Goal: Task Accomplishment & Management: Use online tool/utility

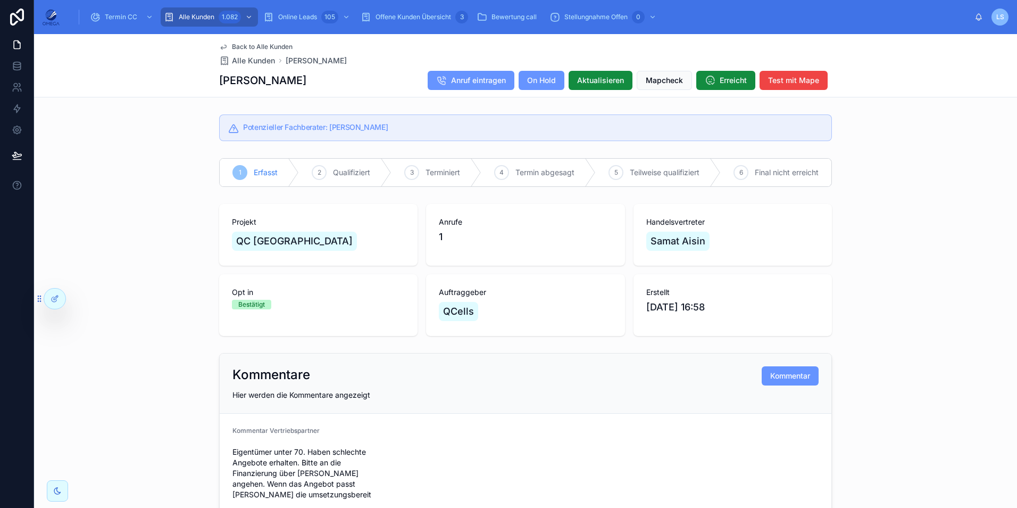
click at [262, 44] on span "Back to Alle Kunden" at bounding box center [262, 47] width 61 height 9
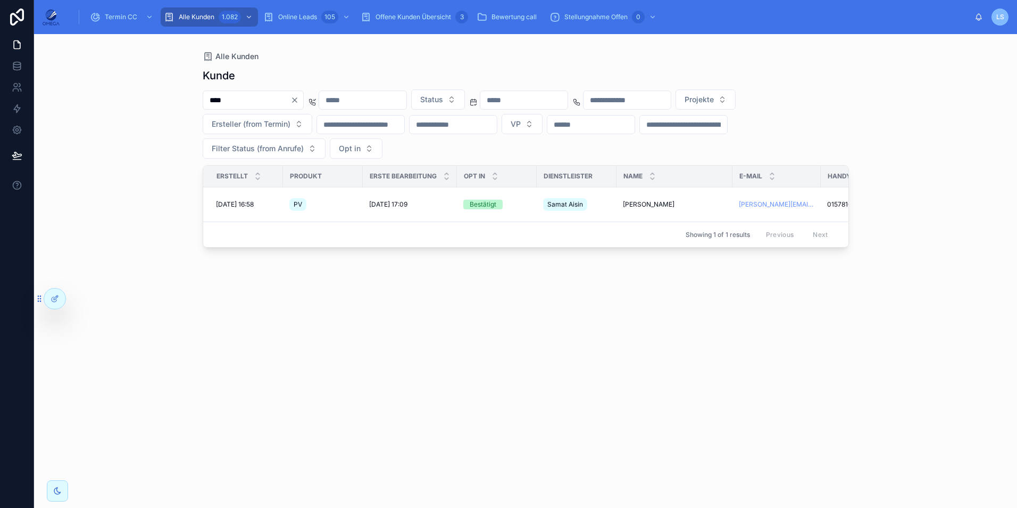
click at [255, 96] on input "****" at bounding box center [246, 100] width 87 height 15
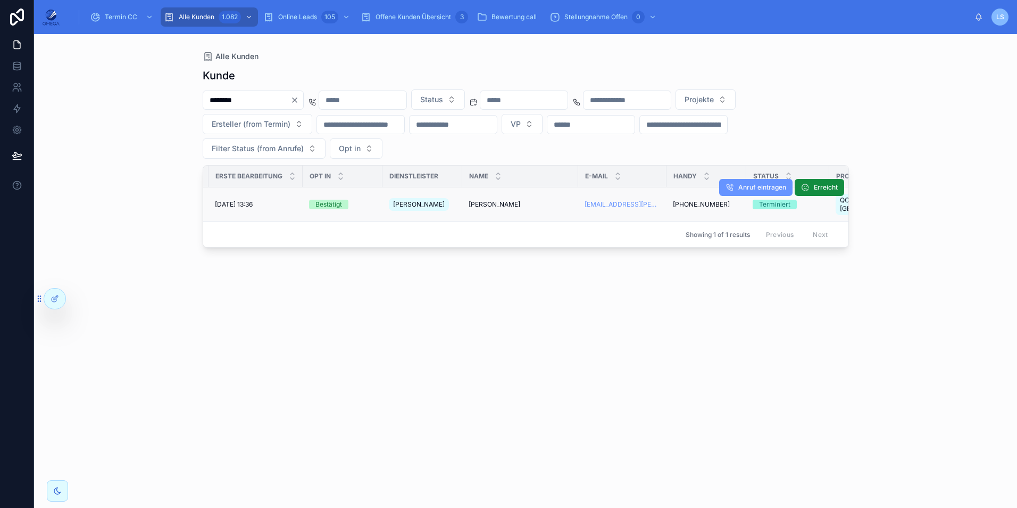
scroll to position [0, 160]
type input "********"
click at [509, 201] on span "[PERSON_NAME]" at bounding box center [489, 204] width 52 height 9
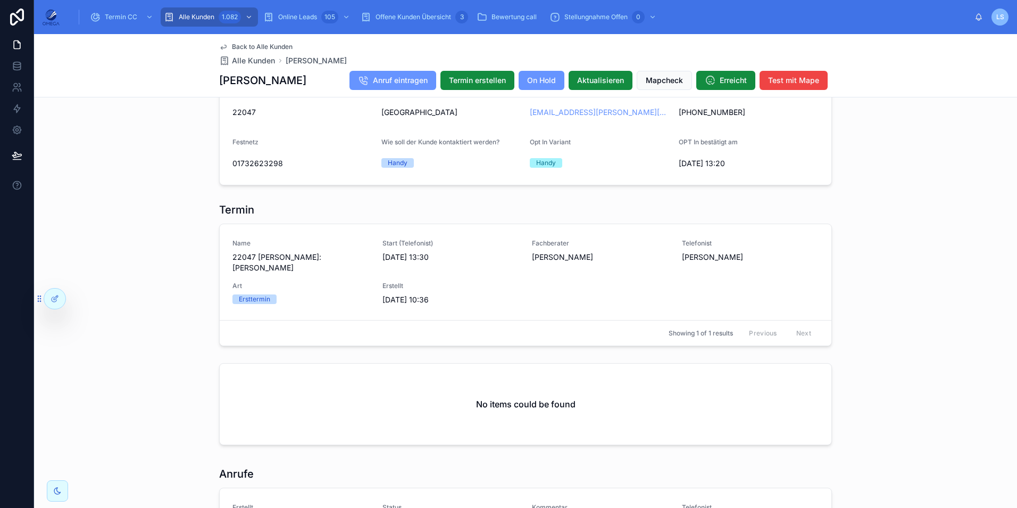
scroll to position [851, 0]
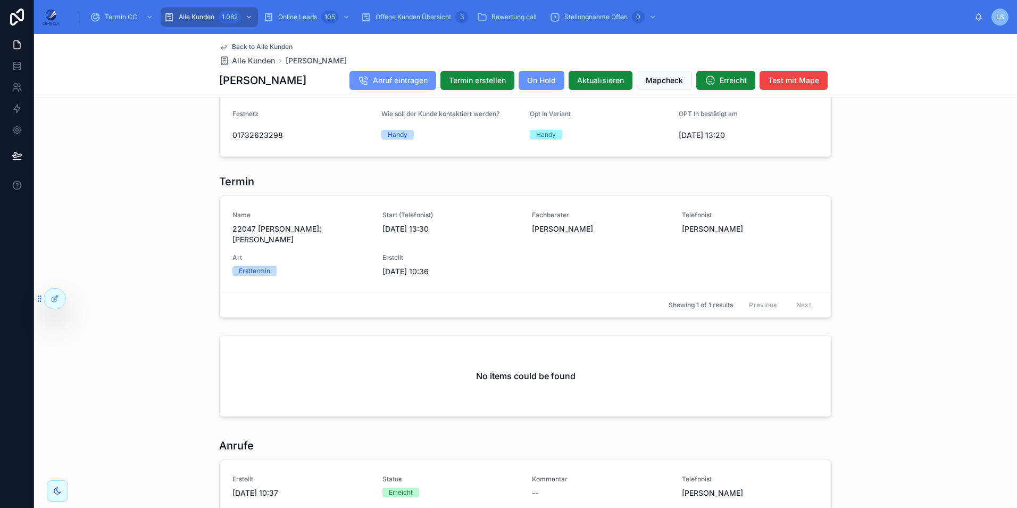
drag, startPoint x: 215, startPoint y: 78, endPoint x: 301, endPoint y: 84, distance: 85.3
click at [300, 83] on div "[PERSON_NAME] Anruf eintragen Termin erstellen On Hold Aktualisieren Mapcheck E…" at bounding box center [525, 80] width 613 height 20
copy h1 "[PERSON_NAME]"
click at [279, 44] on span "Back to Alle Kunden" at bounding box center [262, 47] width 61 height 9
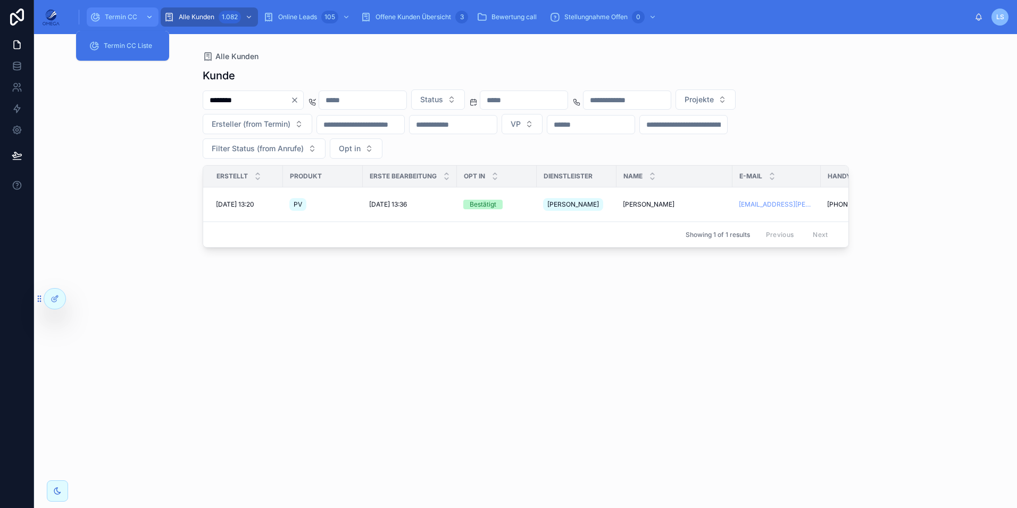
click at [114, 15] on span "Termin CC" at bounding box center [121, 17] width 32 height 9
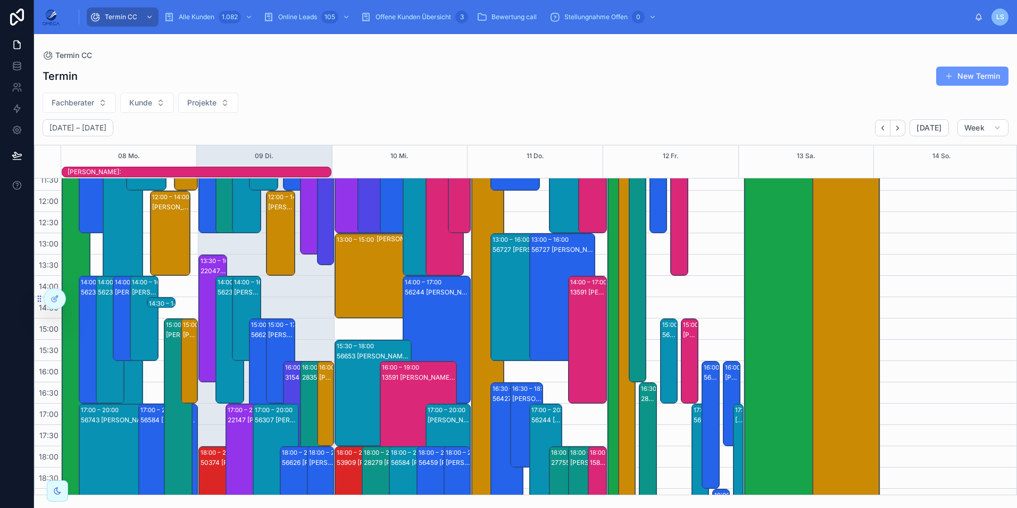
scroll to position [131, 0]
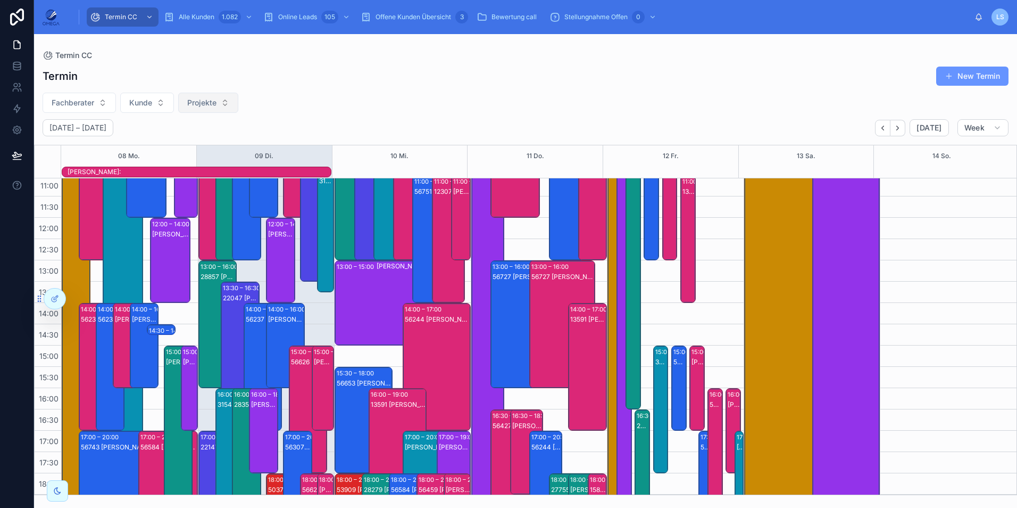
click at [199, 99] on span "Projekte" at bounding box center [201, 102] width 29 height 11
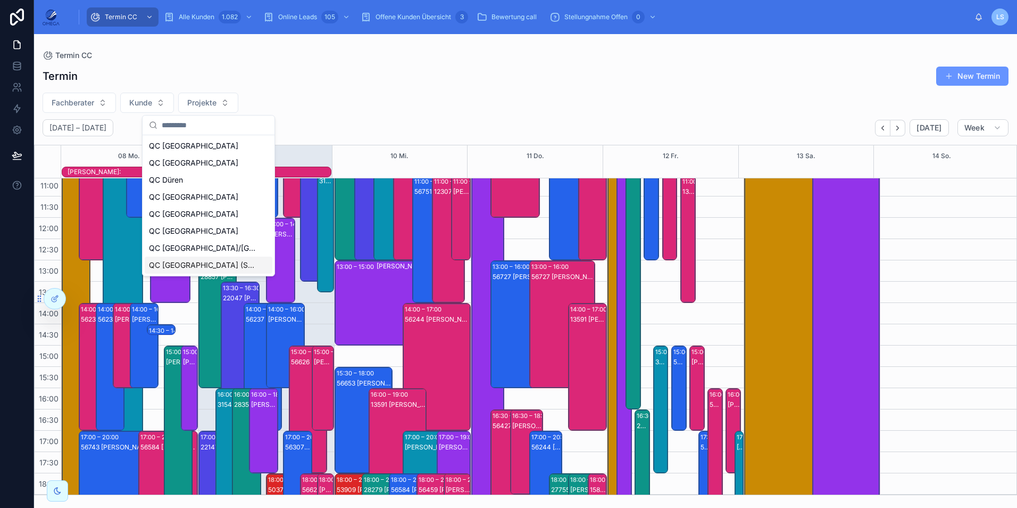
click at [230, 262] on div "QC [GEOGRAPHIC_DATA] (Süd)" at bounding box center [209, 264] width 128 height 17
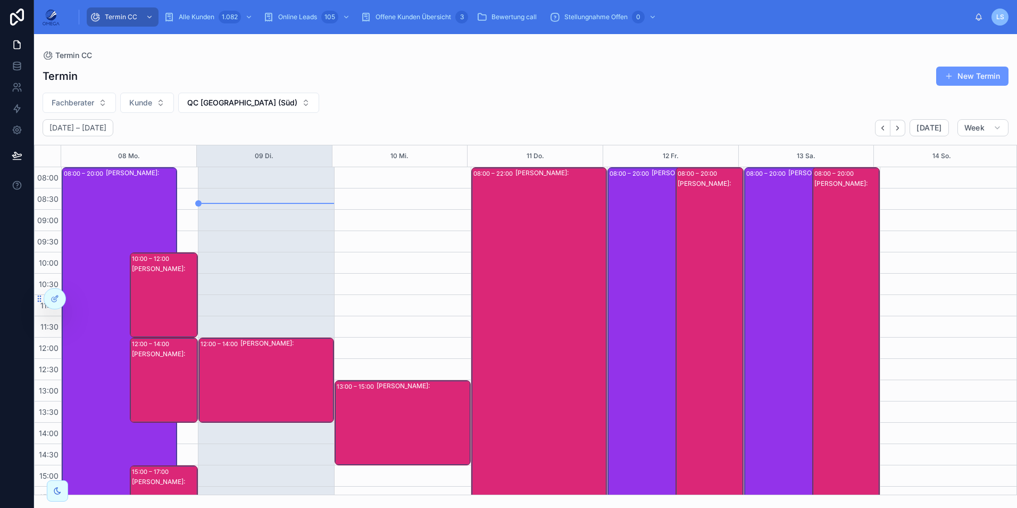
click at [272, 375] on div "[PERSON_NAME]:" at bounding box center [286, 379] width 93 height 83
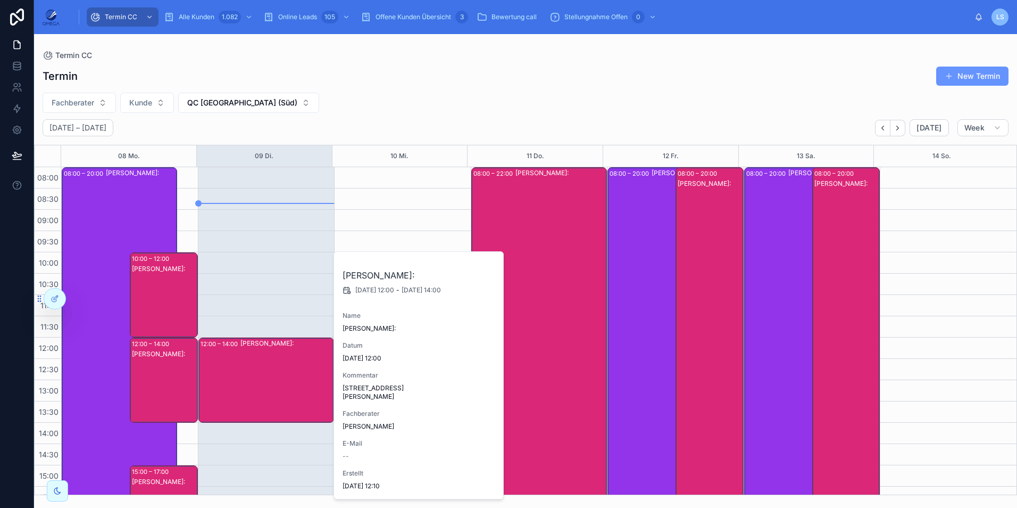
click at [273, 375] on div "[PERSON_NAME]:" at bounding box center [286, 379] width 93 height 83
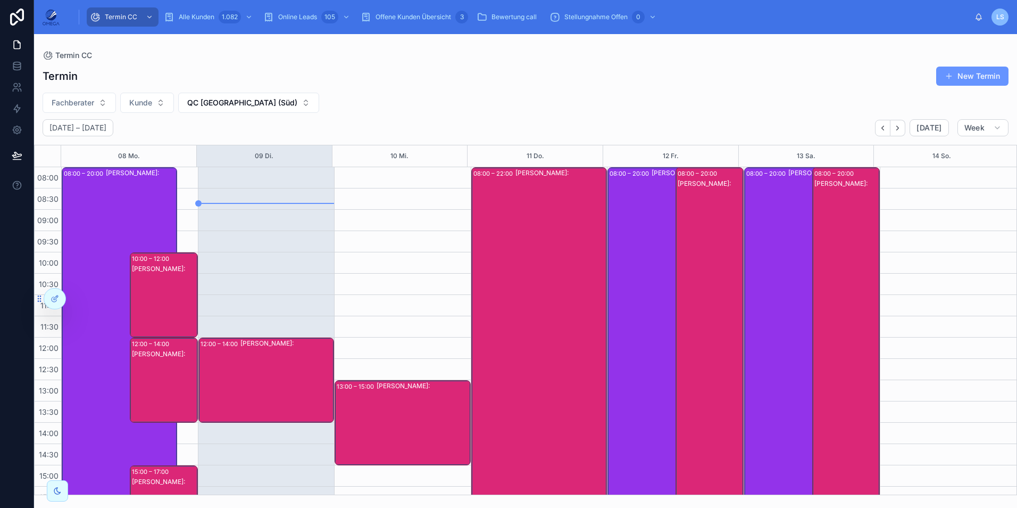
click at [390, 412] on div "[PERSON_NAME]:" at bounding box center [423, 422] width 93 height 83
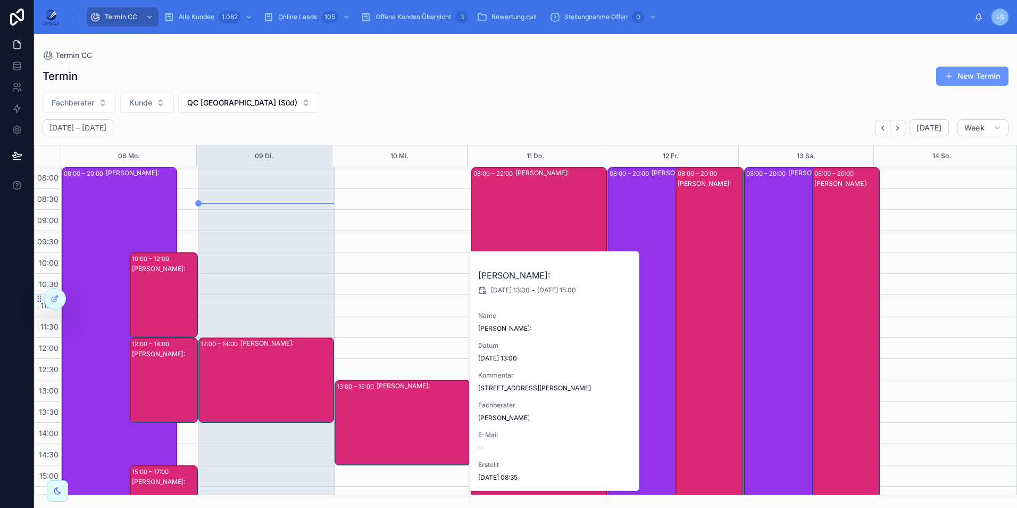
click at [390, 412] on div "[PERSON_NAME]:" at bounding box center [423, 422] width 93 height 83
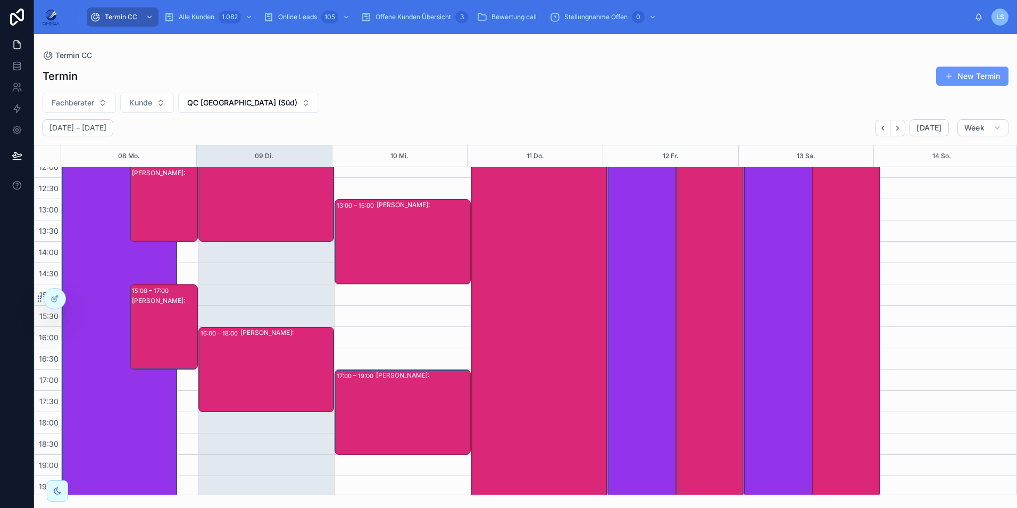
scroll to position [213, 0]
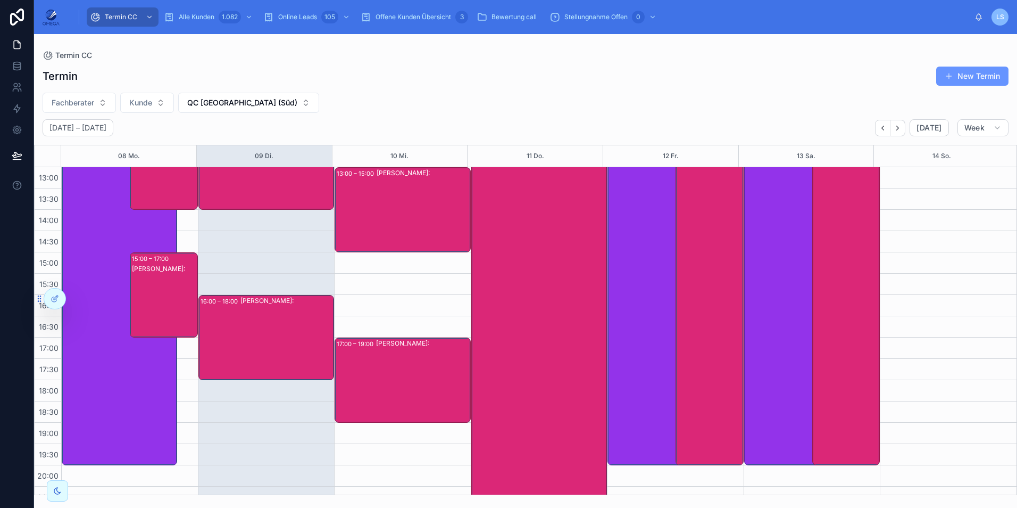
click at [396, 384] on div "[PERSON_NAME]:" at bounding box center [423, 379] width 94 height 83
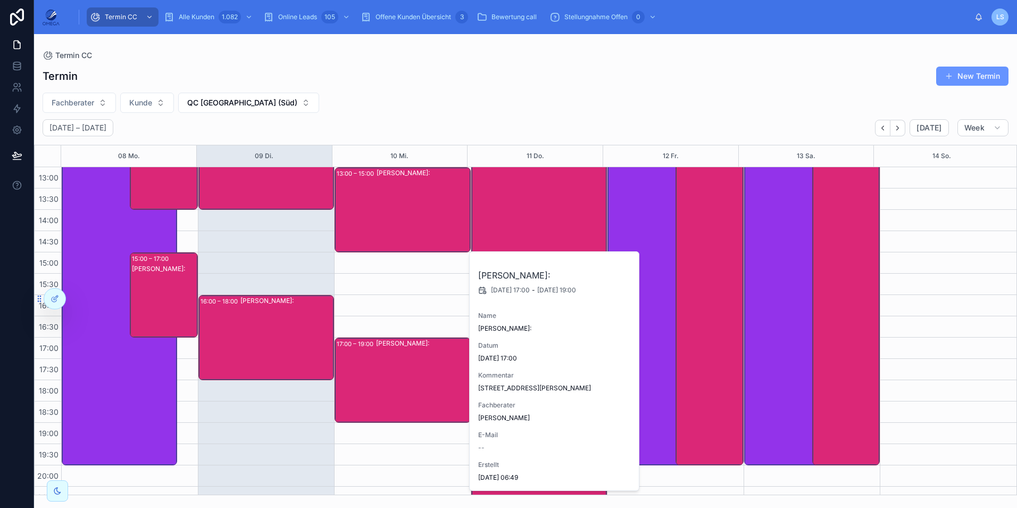
click at [397, 384] on div "[PERSON_NAME]:" at bounding box center [423, 379] width 94 height 83
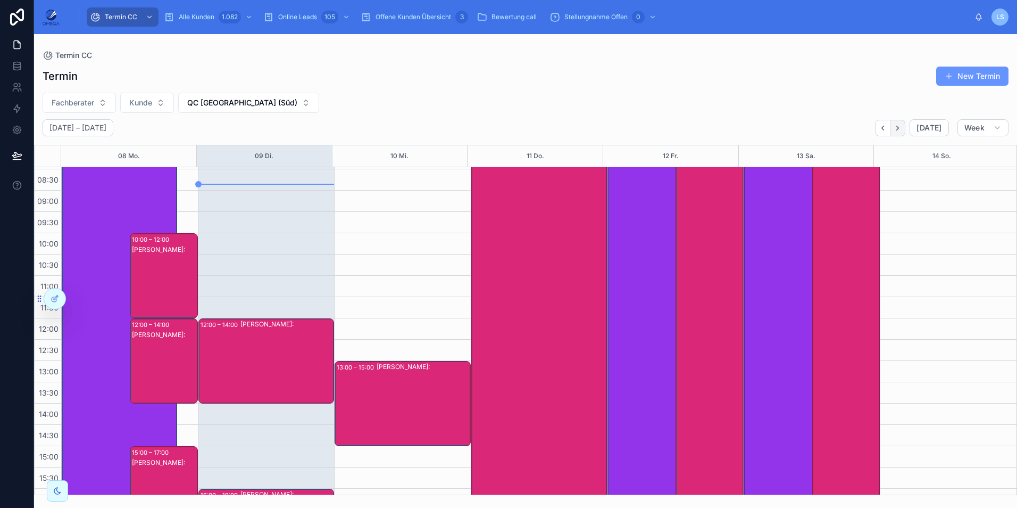
scroll to position [0, 0]
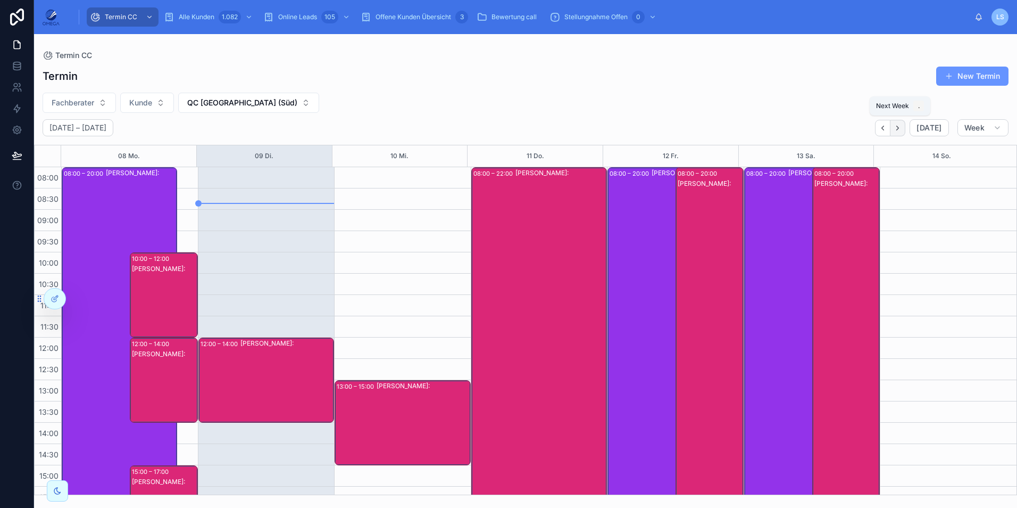
click at [902, 131] on icon "Next" at bounding box center [898, 128] width 8 height 8
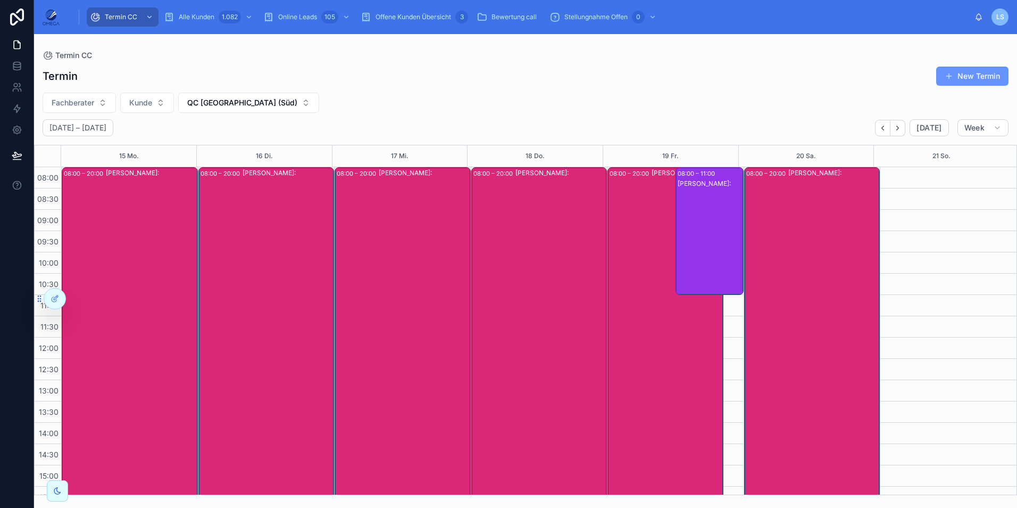
click at [636, 271] on div "08:00 – 20:00 [PERSON_NAME]:" at bounding box center [665, 423] width 114 height 510
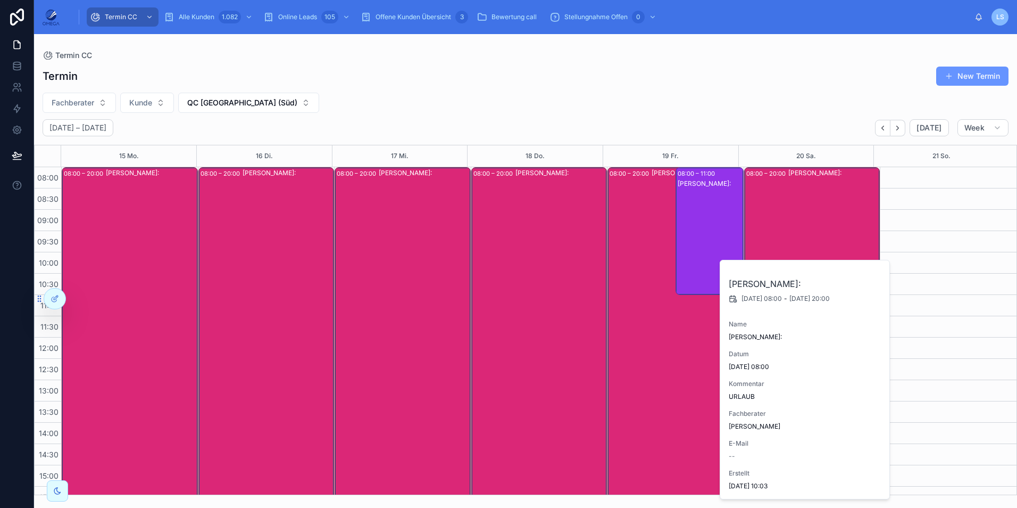
click at [636, 271] on div "08:00 – 20:00 [PERSON_NAME]:" at bounding box center [665, 423] width 114 height 510
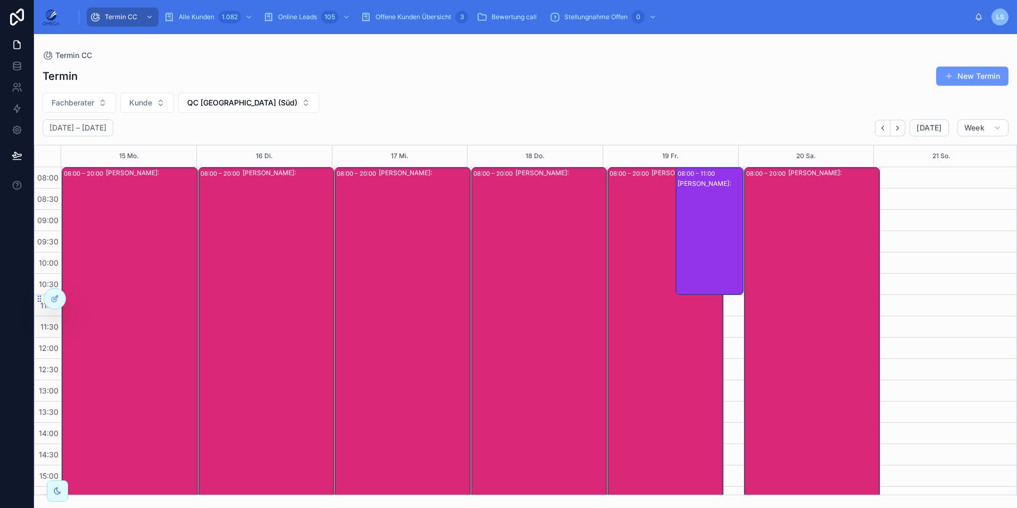
click at [717, 243] on div "[PERSON_NAME]:" at bounding box center [710, 242] width 65 height 126
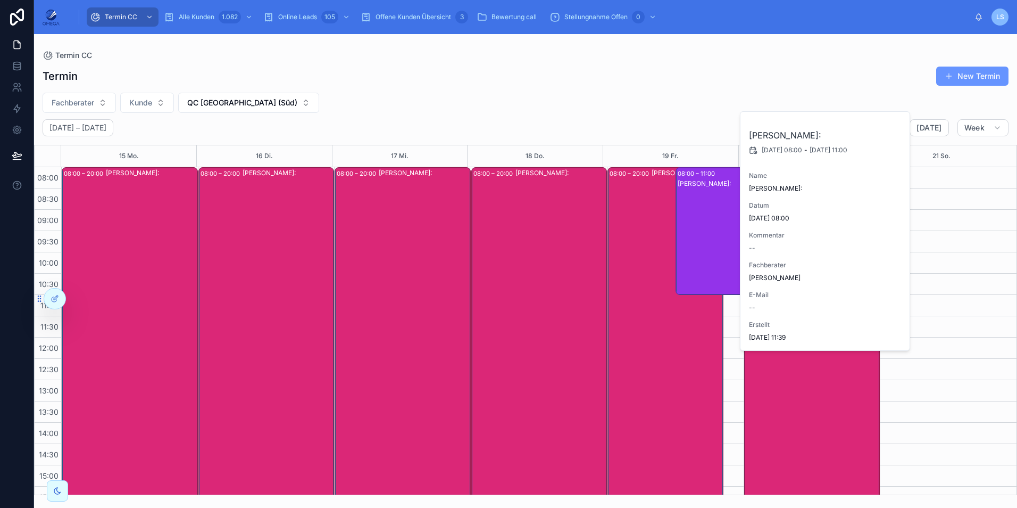
click at [717, 243] on div "[PERSON_NAME]:" at bounding box center [710, 242] width 65 height 126
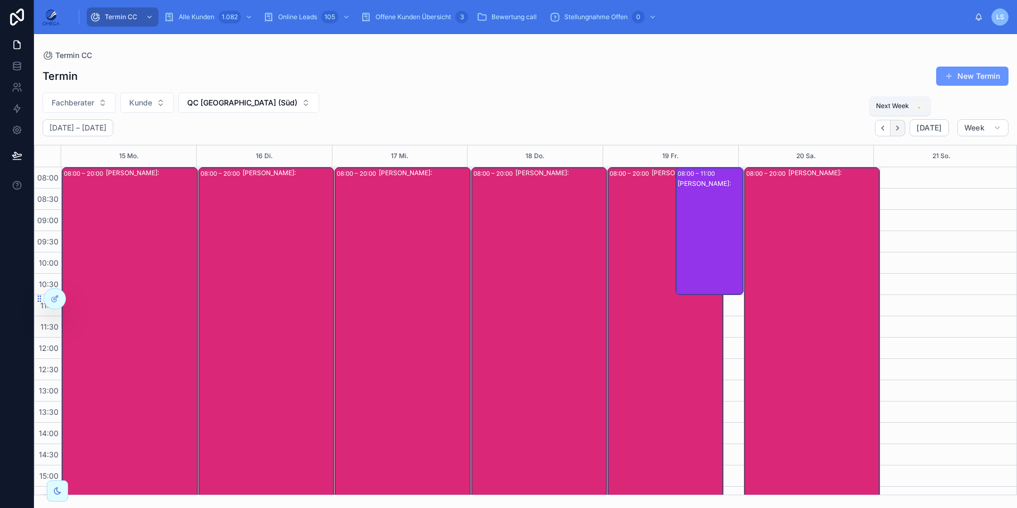
click at [896, 127] on icon "Next" at bounding box center [898, 128] width 8 height 8
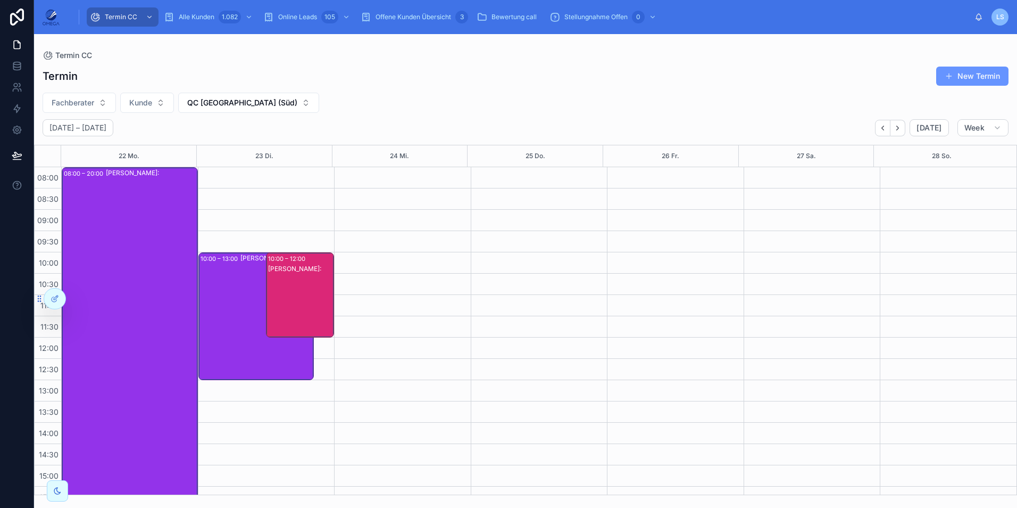
click at [285, 306] on div "[PERSON_NAME]:" at bounding box center [300, 305] width 65 height 83
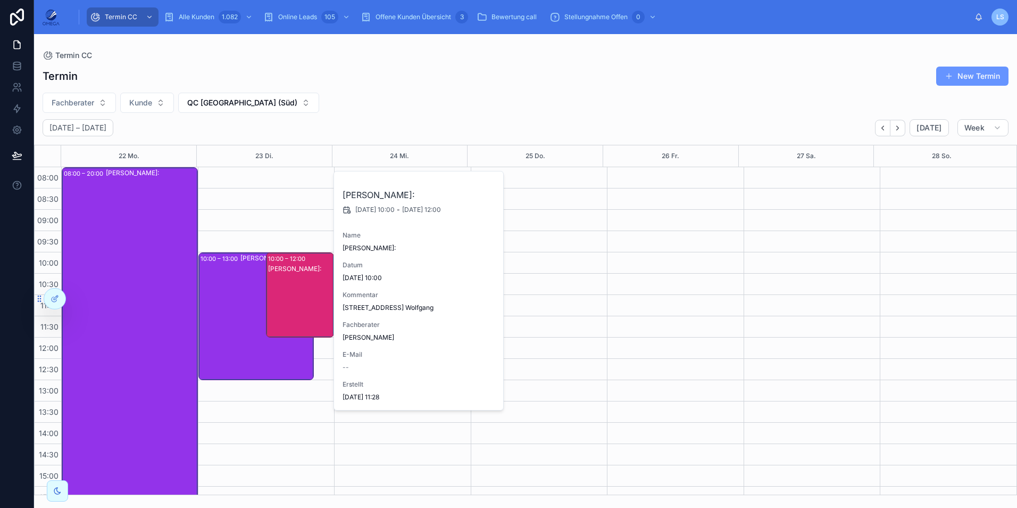
click at [285, 306] on div "[PERSON_NAME]:" at bounding box center [300, 305] width 65 height 83
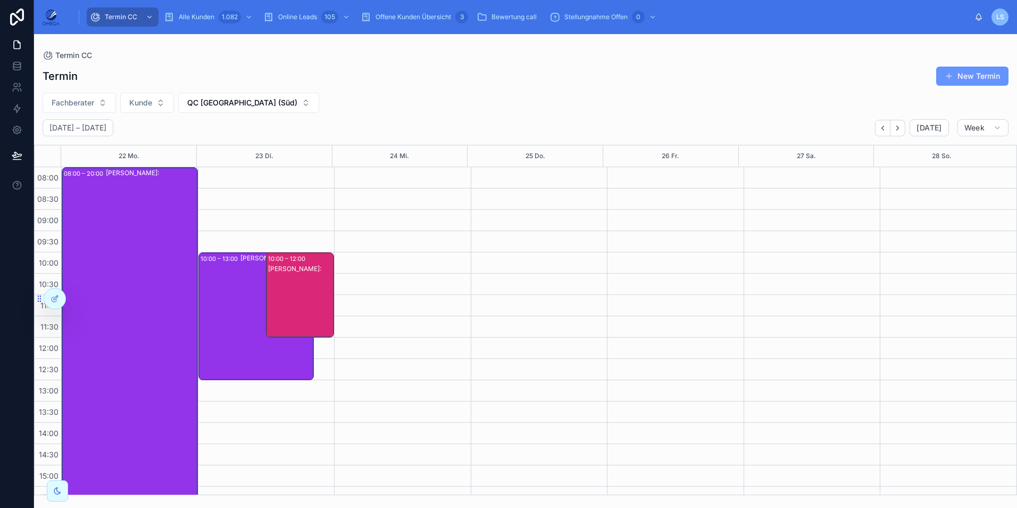
click at [223, 315] on div "10:00 – 13:00 [PERSON_NAME]:" at bounding box center [256, 316] width 114 height 127
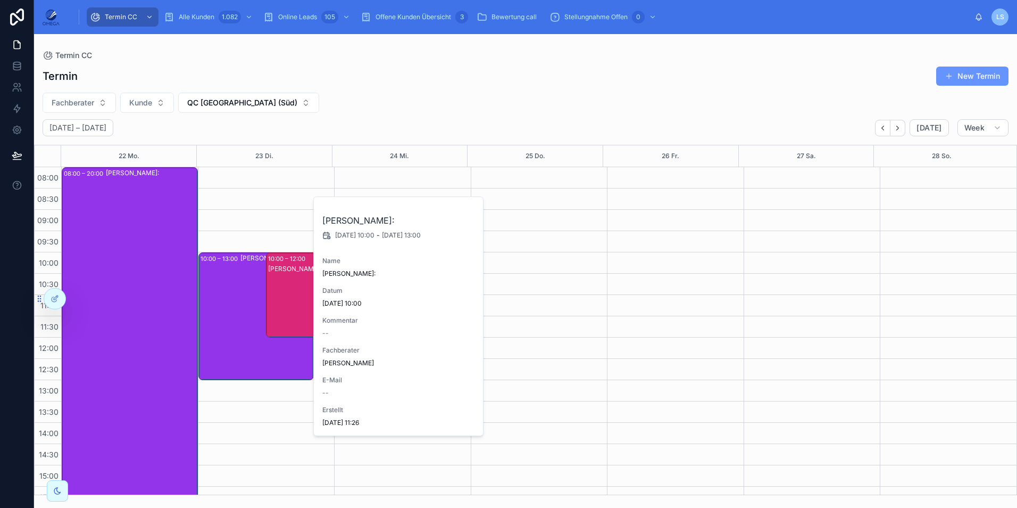
click at [223, 315] on div "10:00 – 13:00 [PERSON_NAME]:" at bounding box center [256, 316] width 114 height 127
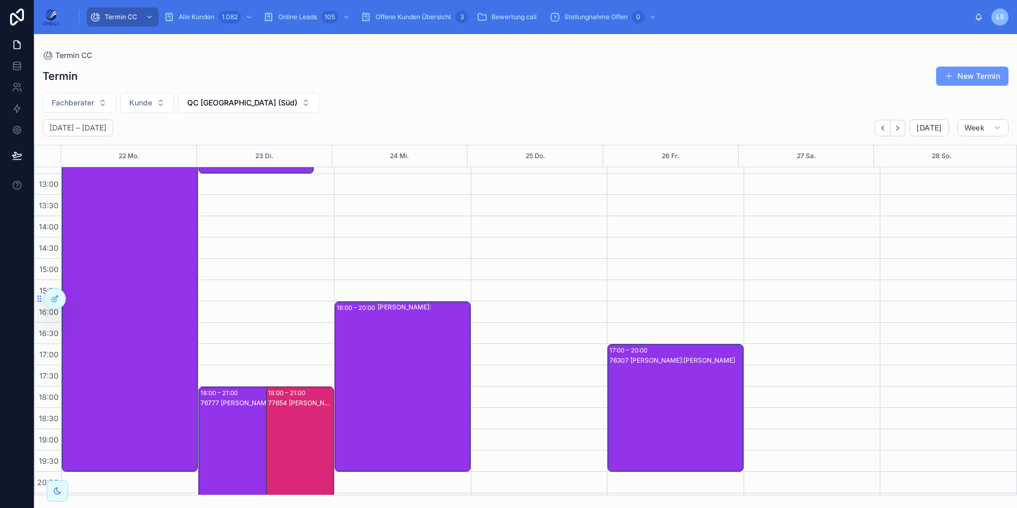
scroll to position [226, 0]
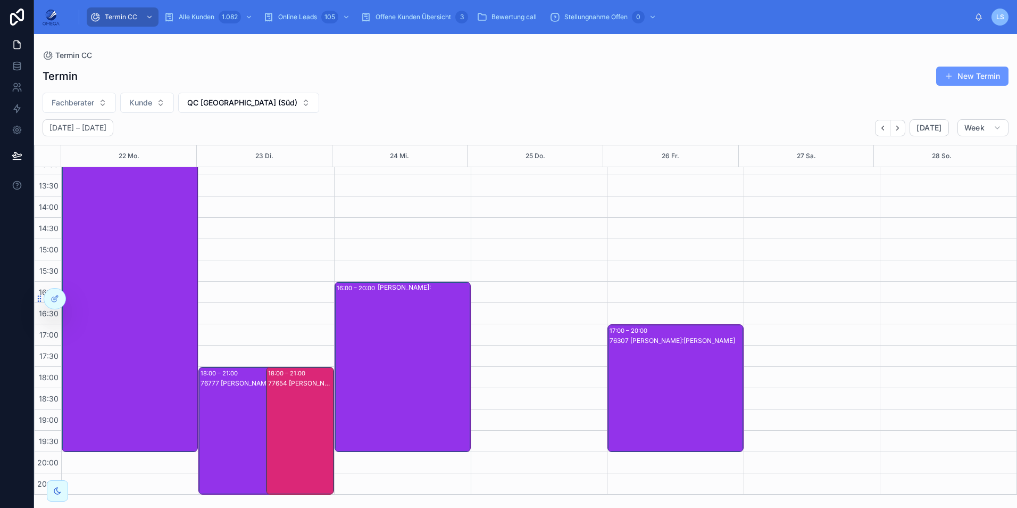
click at [289, 402] on div "77654 [PERSON_NAME]:[PERSON_NAME]" at bounding box center [300, 441] width 65 height 126
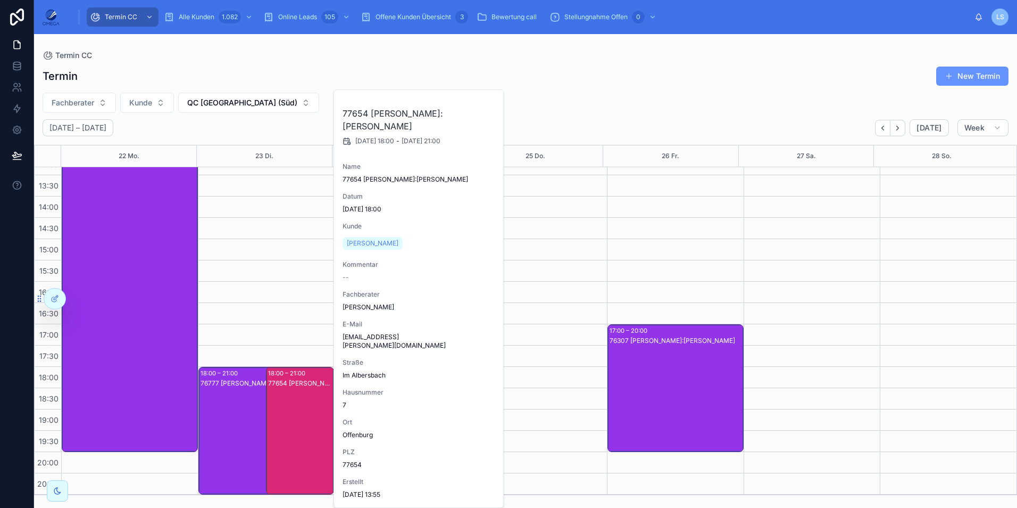
click at [221, 409] on div "76777 [PERSON_NAME]:[PERSON_NAME]" at bounding box center [257, 441] width 112 height 126
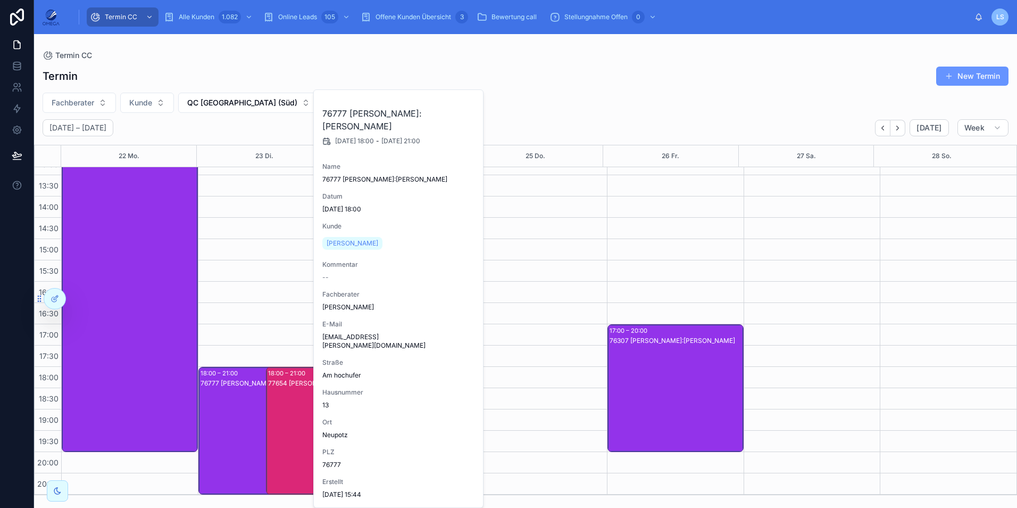
click at [251, 359] on div "10:00 – 13:00 [PERSON_NAME]: 18:00 – 21:00 76777 [PERSON_NAME]:[PERSON_NAME] 10…" at bounding box center [266, 217] width 137 height 553
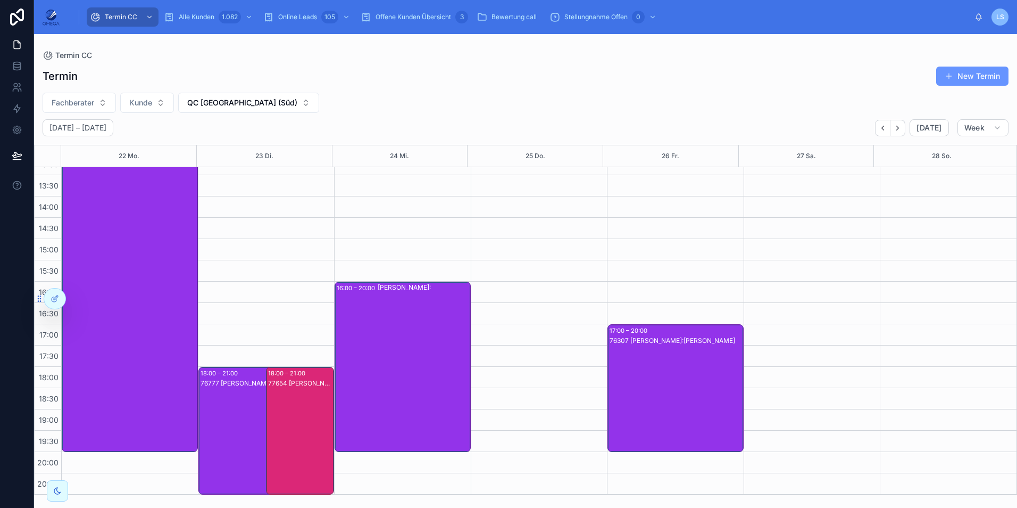
scroll to position [173, 0]
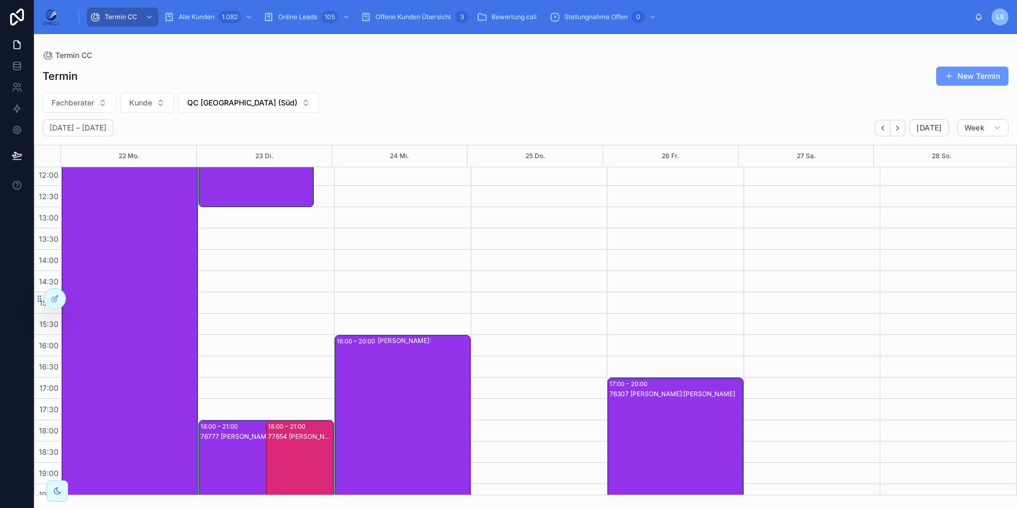
click at [398, 389] on div "[PERSON_NAME]:" at bounding box center [424, 420] width 92 height 168
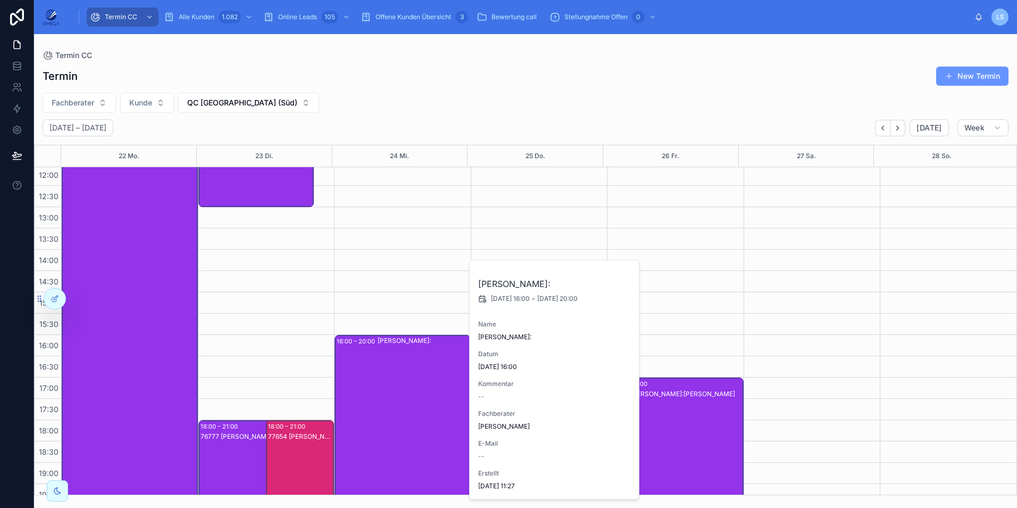
click at [398, 389] on div "[PERSON_NAME]:" at bounding box center [424, 420] width 92 height 168
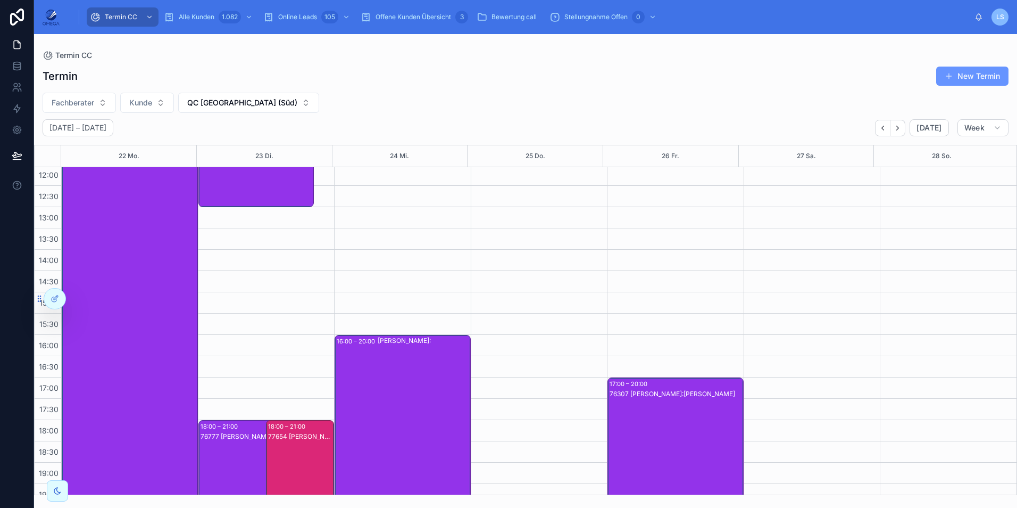
click at [714, 418] on div "76307 [PERSON_NAME]:[PERSON_NAME]" at bounding box center [676, 452] width 133 height 126
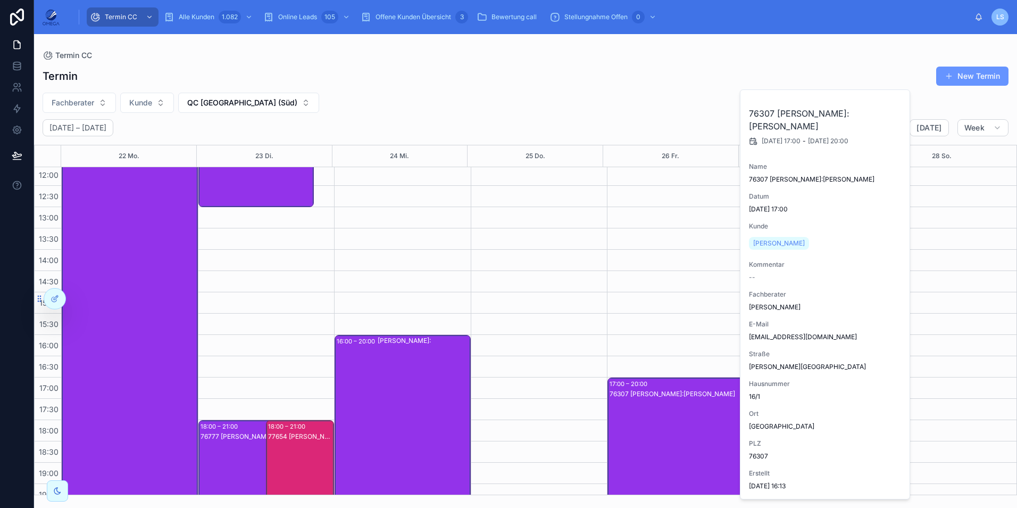
click at [708, 417] on div "76307 [PERSON_NAME]:[PERSON_NAME]" at bounding box center [676, 452] width 133 height 126
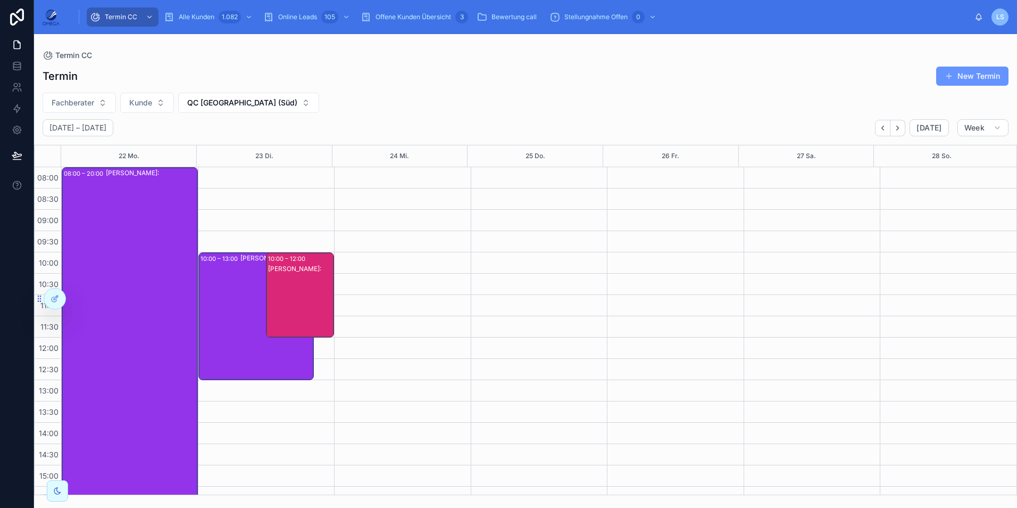
scroll to position [53, 0]
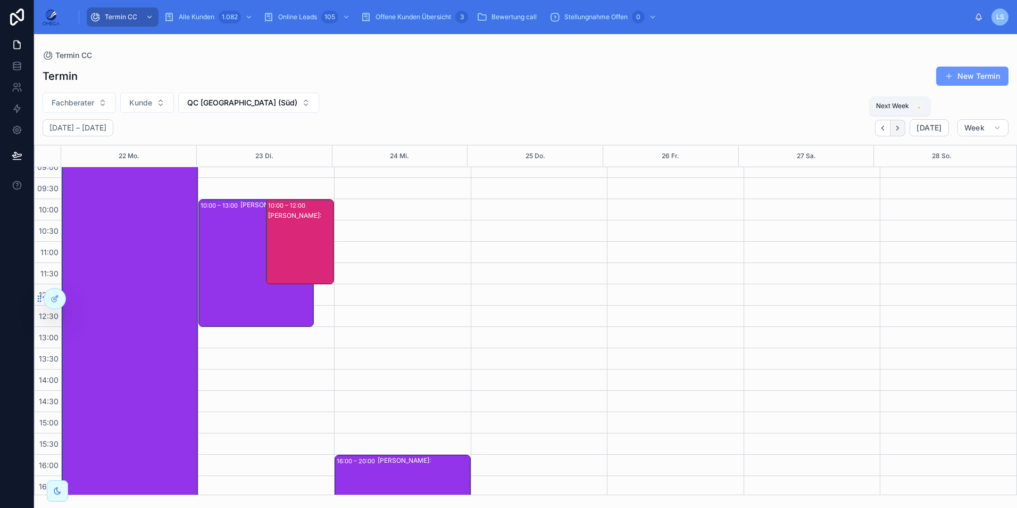
click at [905, 127] on button "Next" at bounding box center [898, 128] width 15 height 16
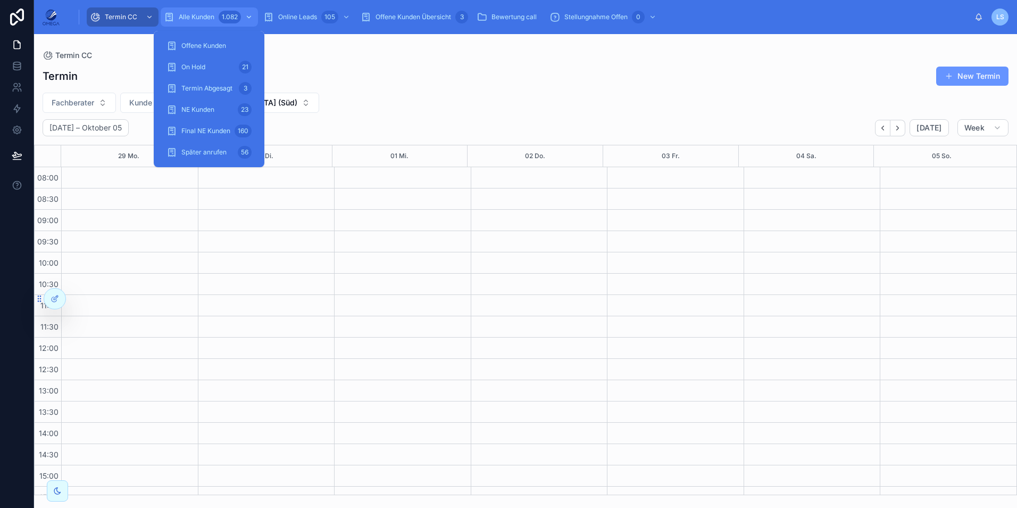
click at [200, 10] on div "Alle Kunden 1.082" at bounding box center [209, 17] width 91 height 17
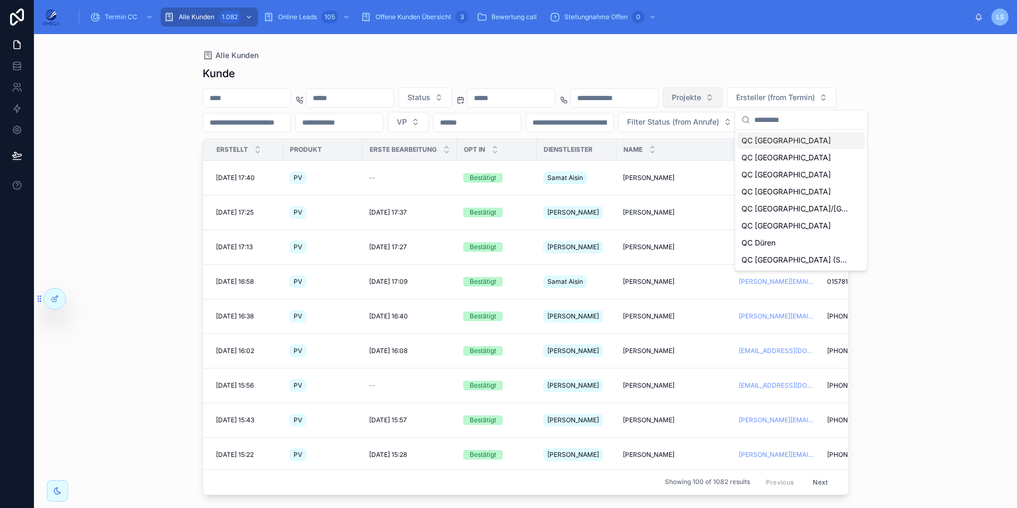
click at [701, 97] on span "Projekte" at bounding box center [686, 97] width 29 height 11
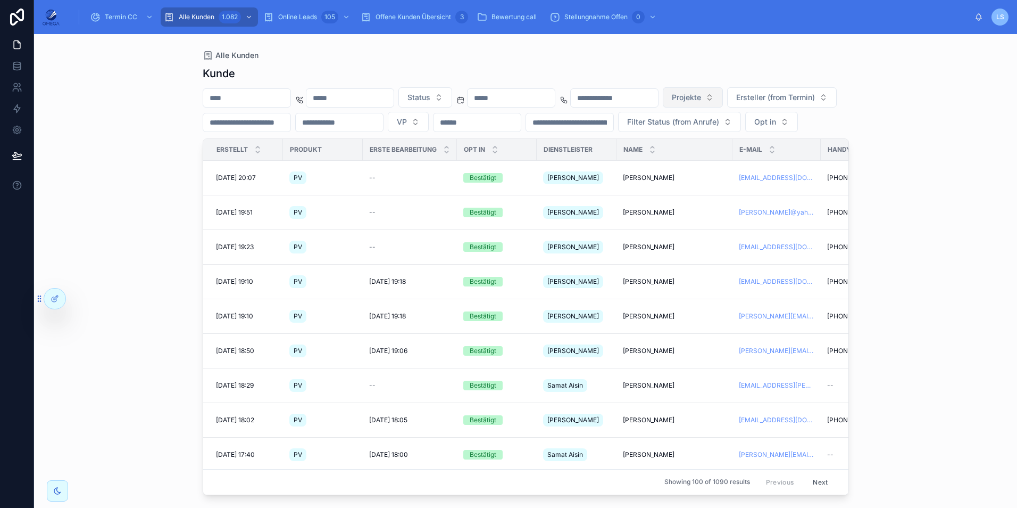
click at [701, 98] on span "Projekte" at bounding box center [686, 97] width 29 height 11
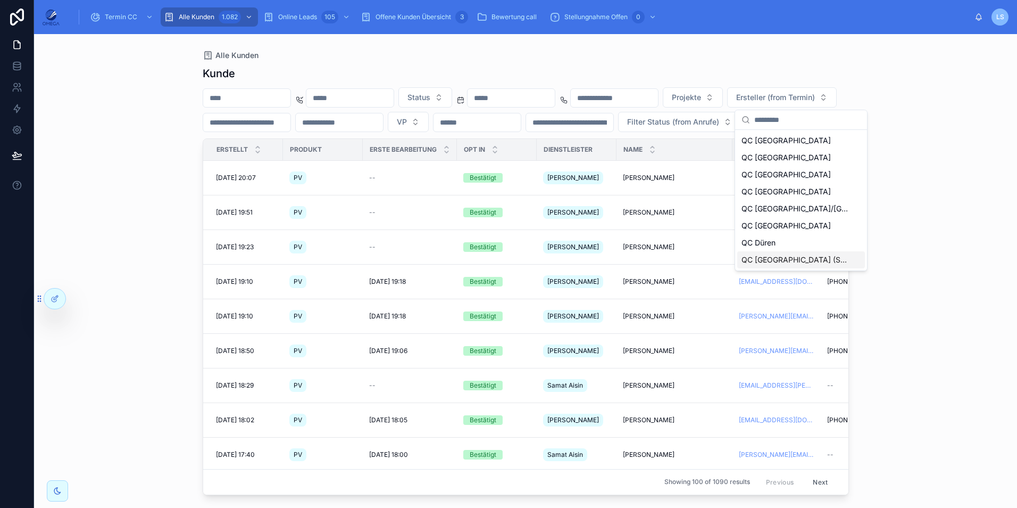
click at [804, 257] on span "QC [GEOGRAPHIC_DATA] (Süd)" at bounding box center [795, 259] width 106 height 11
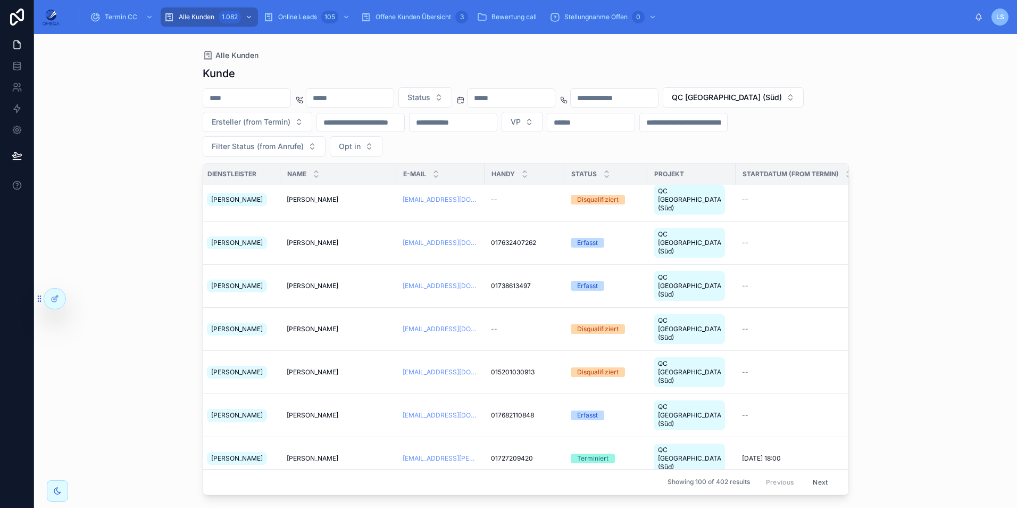
scroll to position [0, 336]
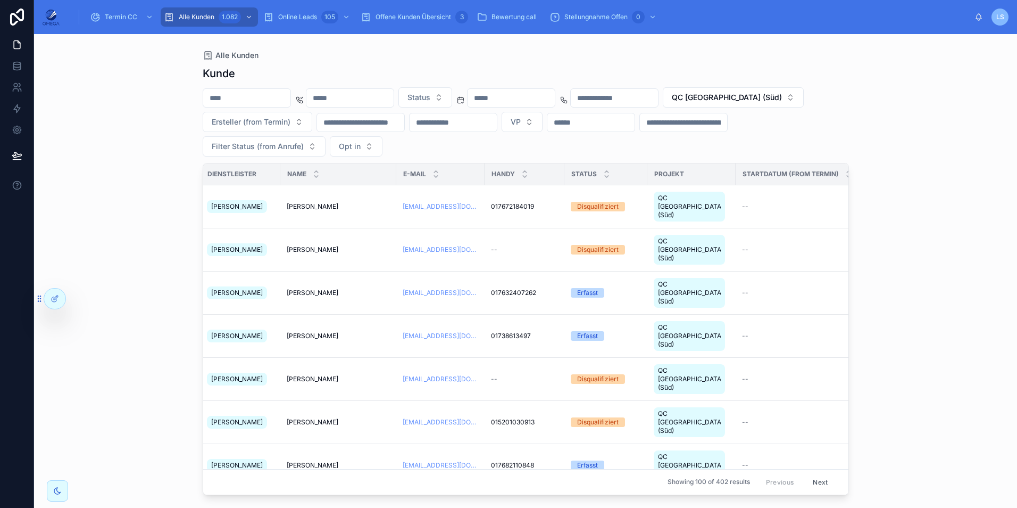
click at [954, 288] on div "Alle Kunden [PERSON_NAME] Status QC [GEOGRAPHIC_DATA] (Süd) Ersteller (from Ter…" at bounding box center [525, 270] width 983 height 473
click at [663, 107] on button "QC [GEOGRAPHIC_DATA] (Süd)" at bounding box center [733, 97] width 141 height 20
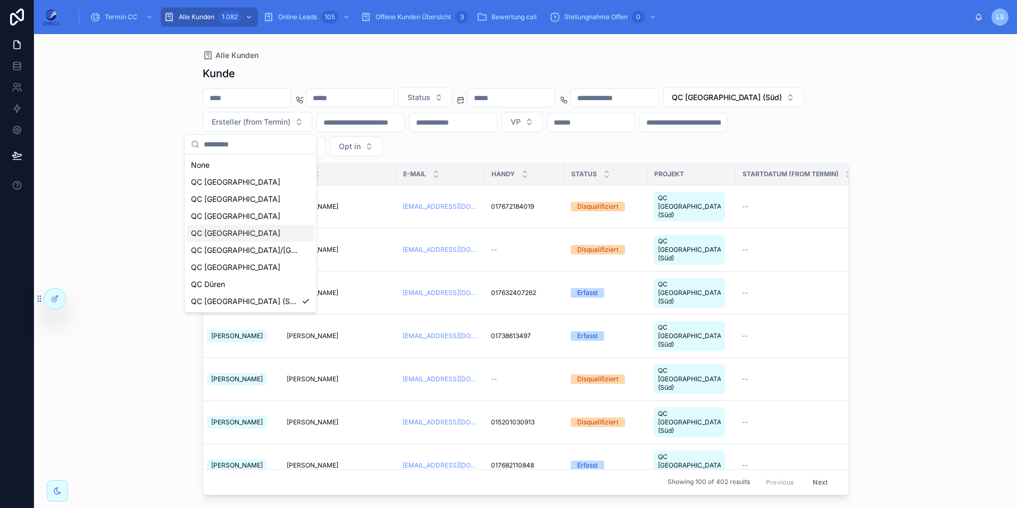
click at [255, 231] on div "QC [GEOGRAPHIC_DATA]" at bounding box center [251, 233] width 128 height 17
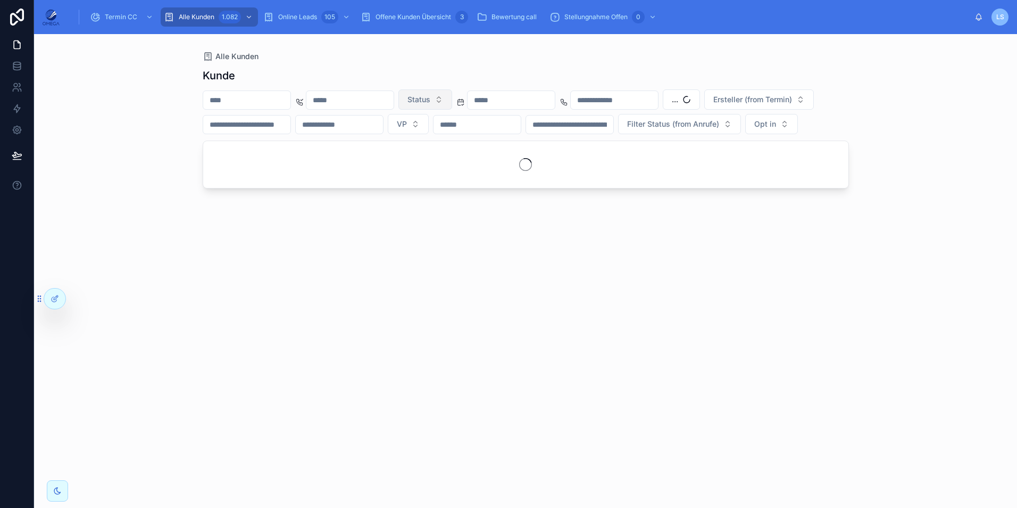
click at [430, 96] on span "Status" at bounding box center [419, 99] width 23 height 11
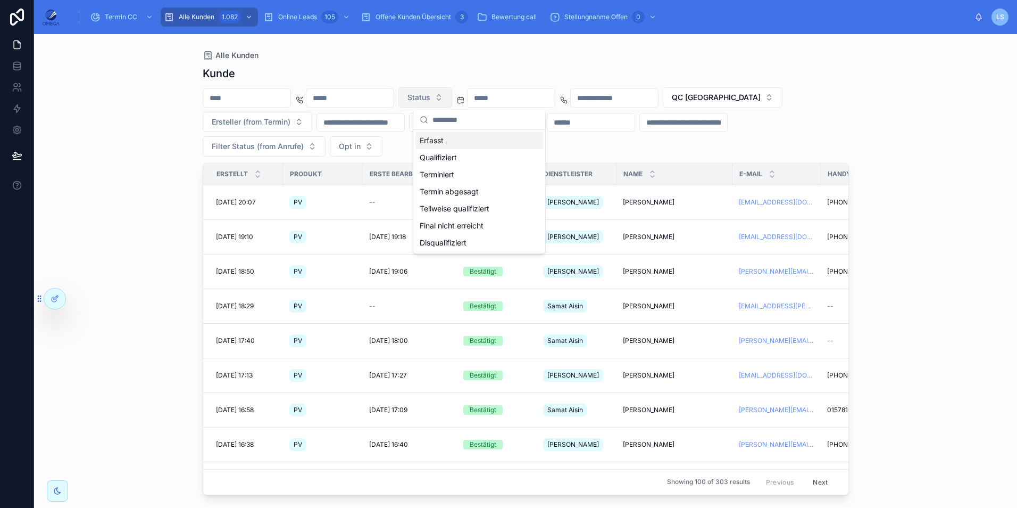
click at [430, 102] on span "Status" at bounding box center [419, 97] width 23 height 11
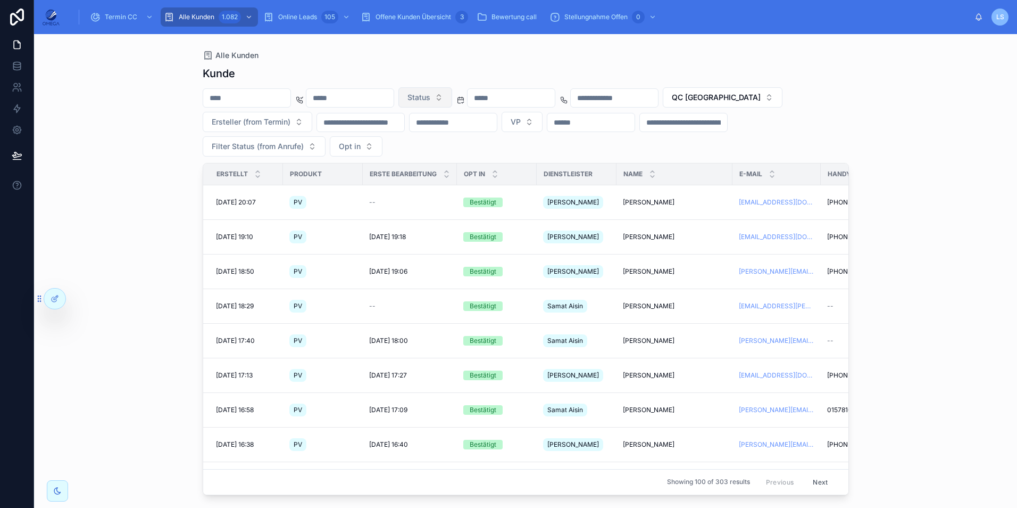
click at [430, 99] on span "Status" at bounding box center [419, 97] width 23 height 11
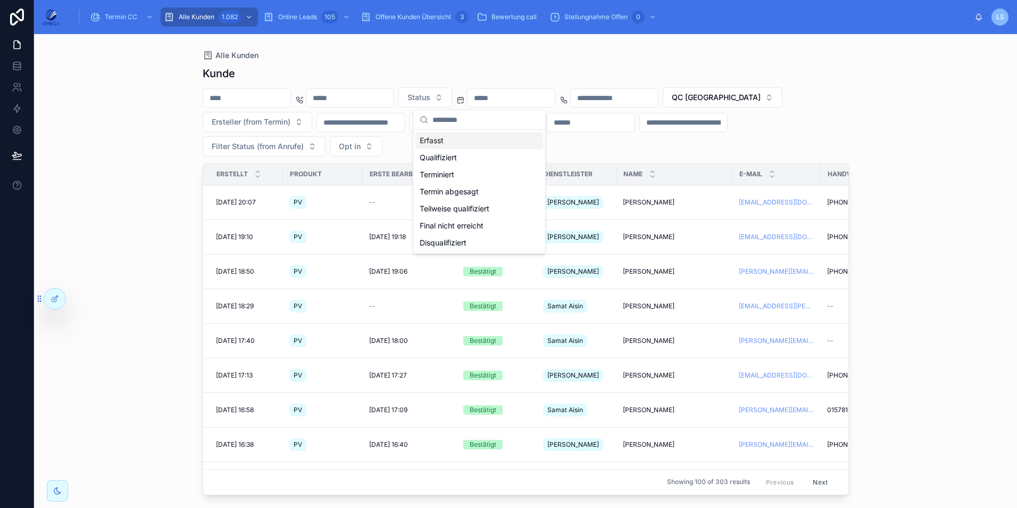
click at [471, 144] on div "Erfasst" at bounding box center [479, 140] width 128 height 17
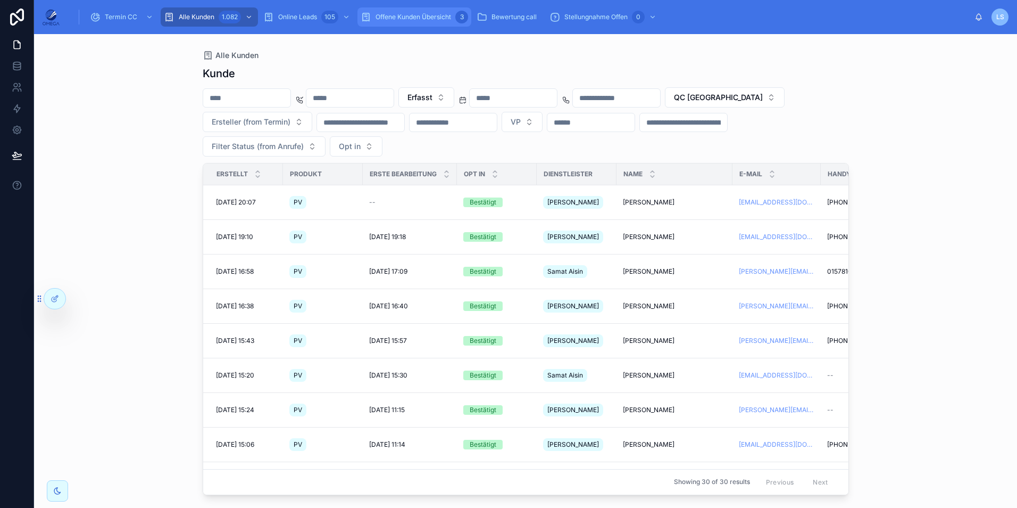
click at [437, 22] on div "Offene Kunden Übersicht 3" at bounding box center [414, 17] width 107 height 17
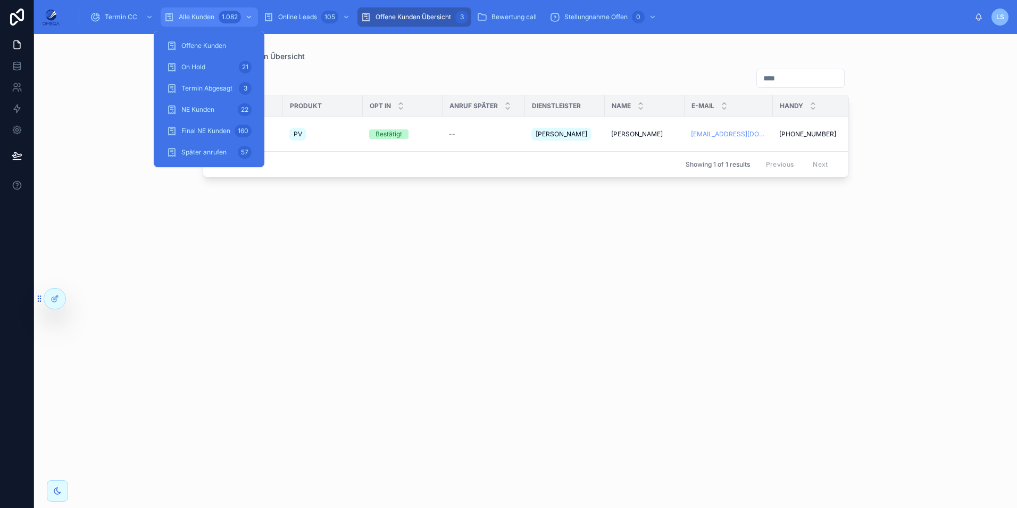
click at [228, 18] on div "1.082" at bounding box center [230, 17] width 22 height 13
